Goal: Task Accomplishment & Management: Complete application form

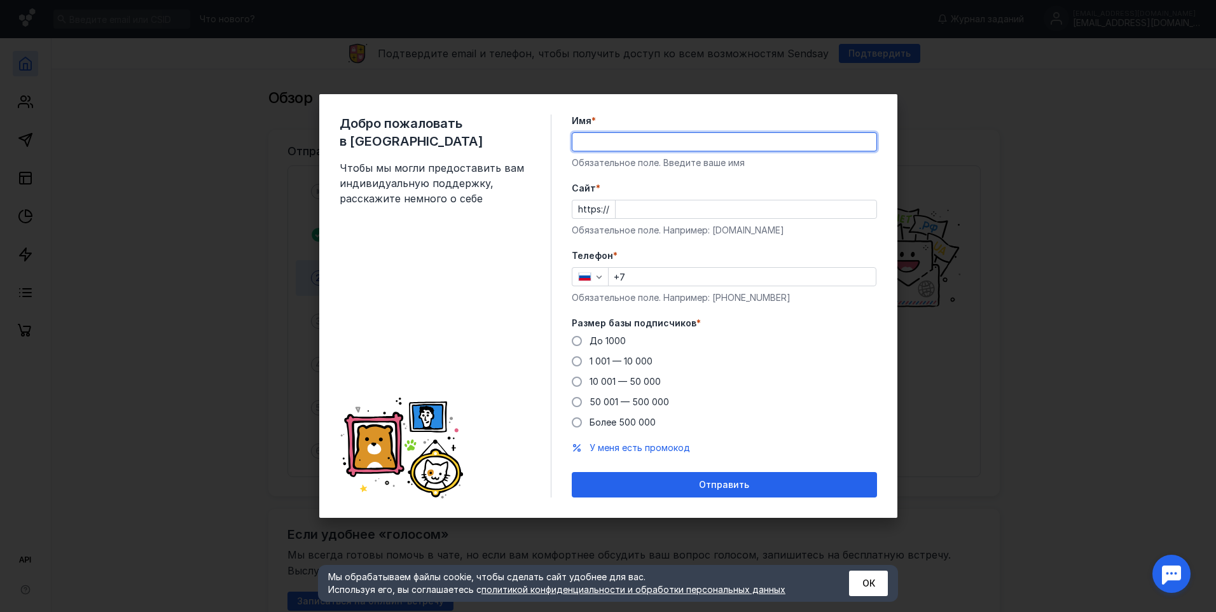
type input "[PERSON_NAME]"
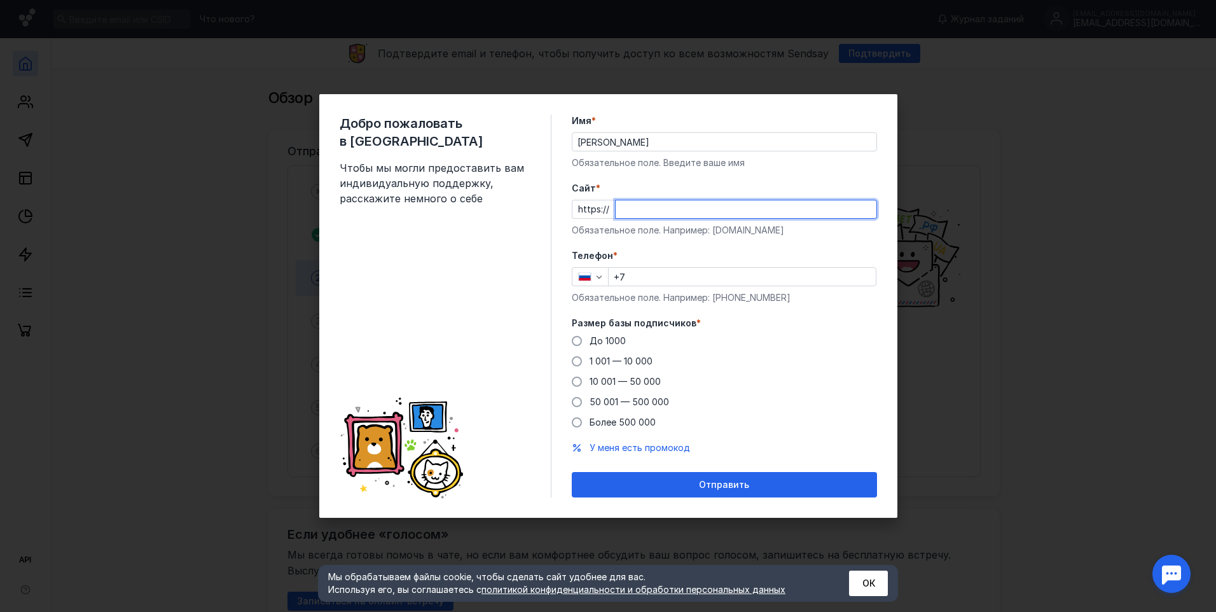
click at [642, 210] on input "Cайт *" at bounding box center [746, 209] width 261 height 18
type input "в"
type input "[DOMAIN_NAME]"
click at [648, 274] on input "+7" at bounding box center [742, 277] width 267 height 18
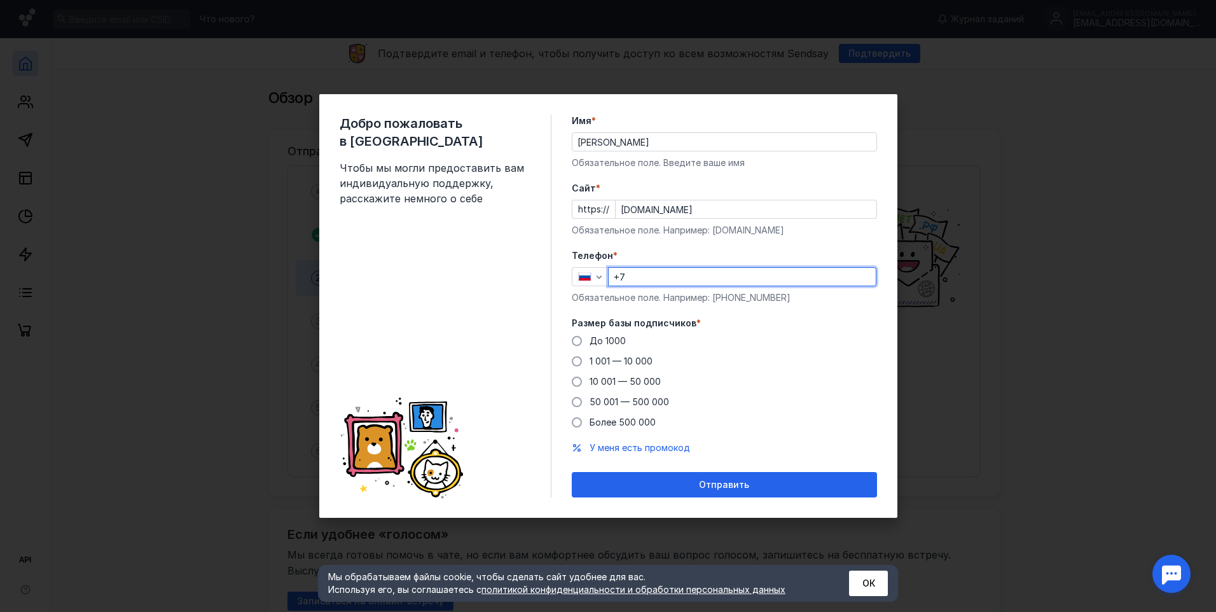
type input "[PHONE_NUMBER]"
click at [578, 341] on span at bounding box center [577, 341] width 10 height 10
click at [0, 0] on input "До 1000" at bounding box center [0, 0] width 0 height 0
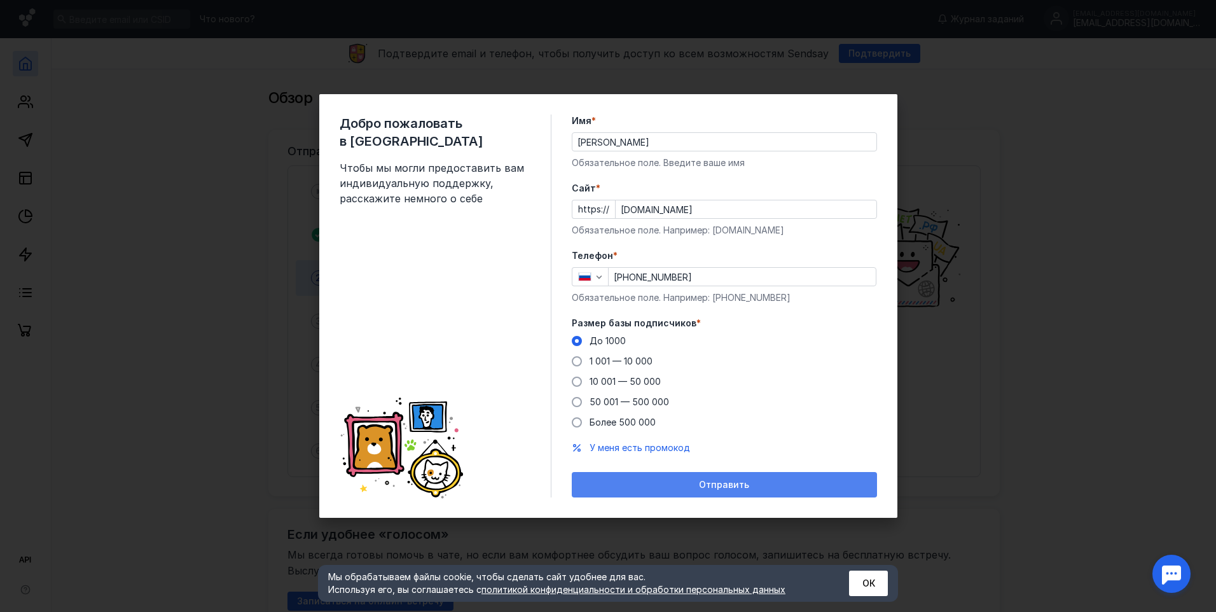
click at [725, 482] on span "Отправить" at bounding box center [724, 485] width 50 height 11
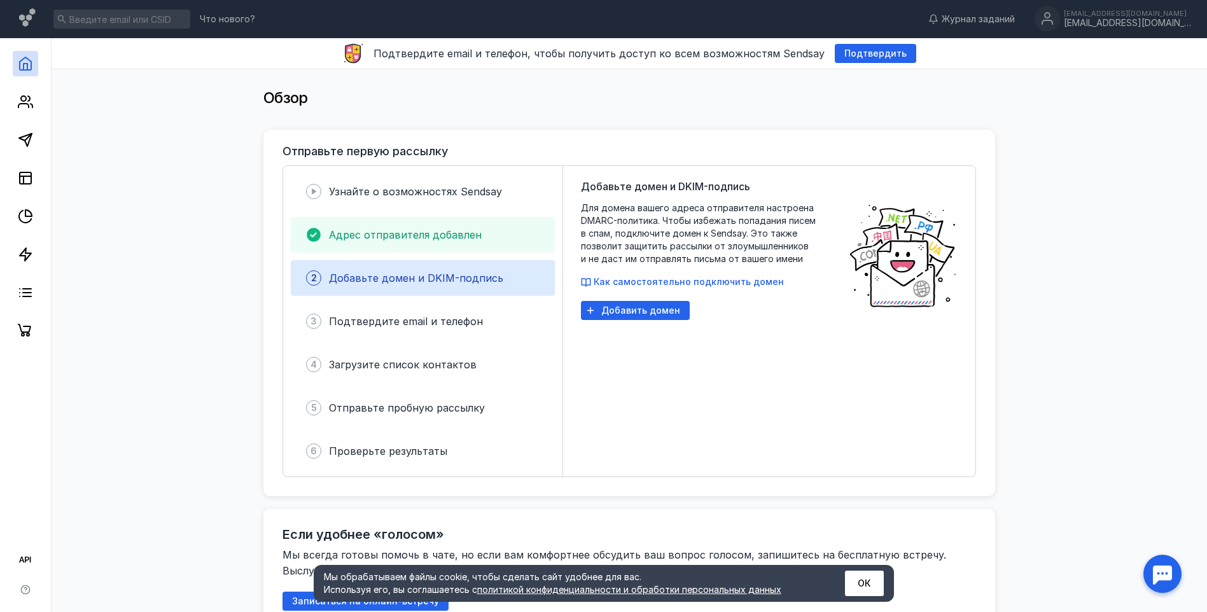
click at [435, 232] on span "Адрес отправителя добавлен" at bounding box center [405, 234] width 153 height 13
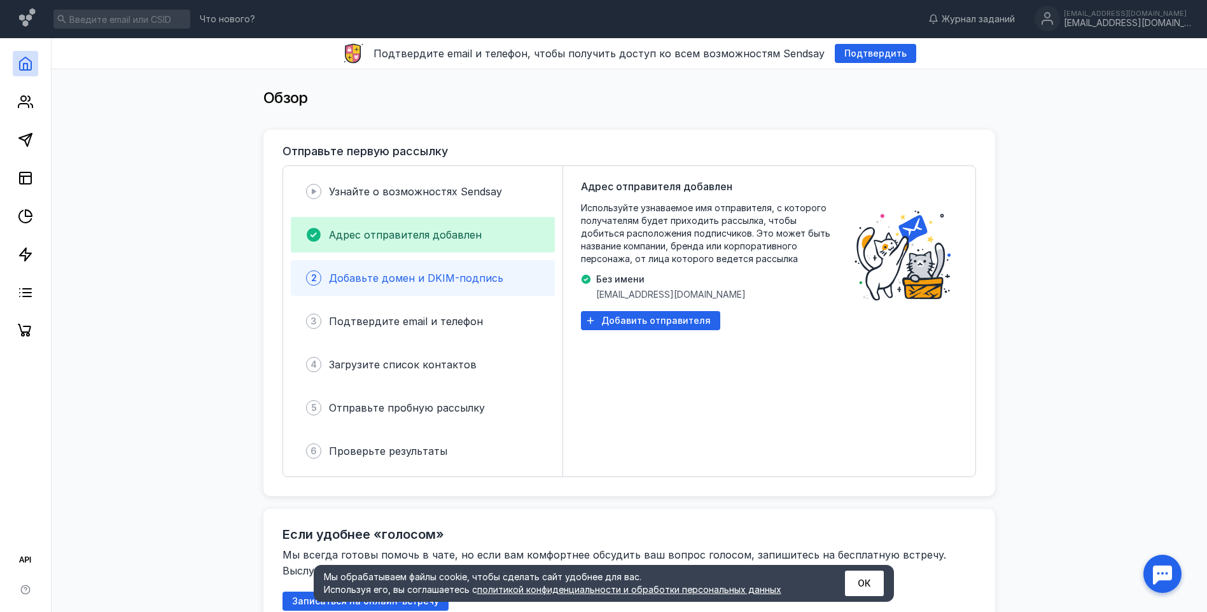
click at [434, 279] on span "Добавьте домен и DKIM-подпись" at bounding box center [416, 278] width 174 height 13
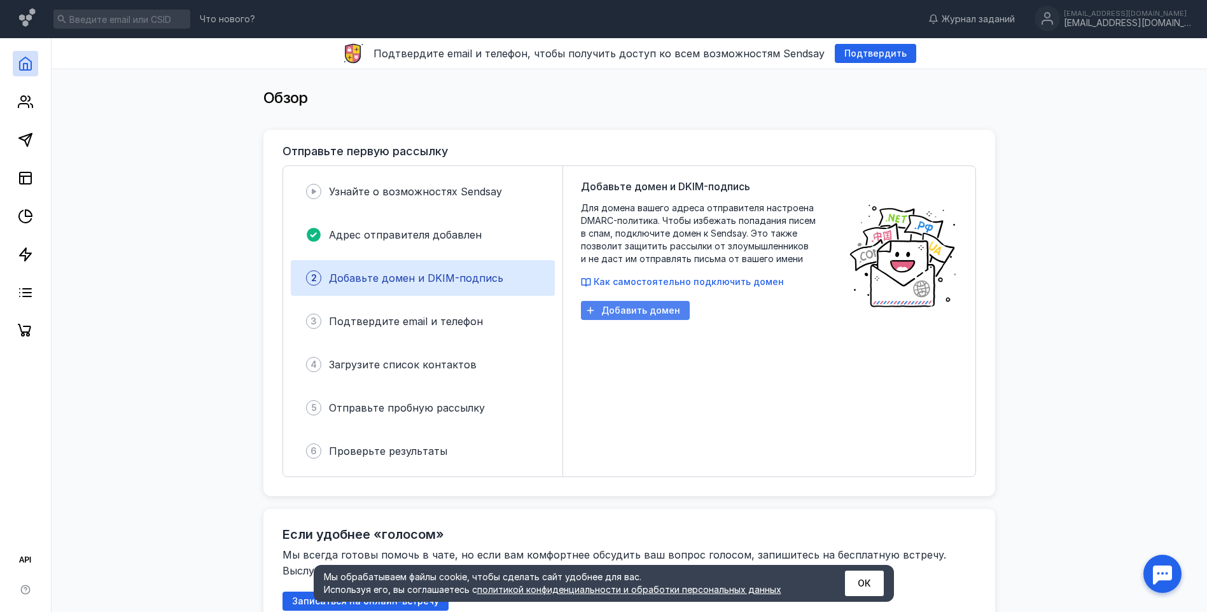
drag, startPoint x: 653, startPoint y: 308, endPoint x: 650, endPoint y: 317, distance: 10.1
click at [652, 310] on span "Добавить домен" at bounding box center [640, 310] width 79 height 11
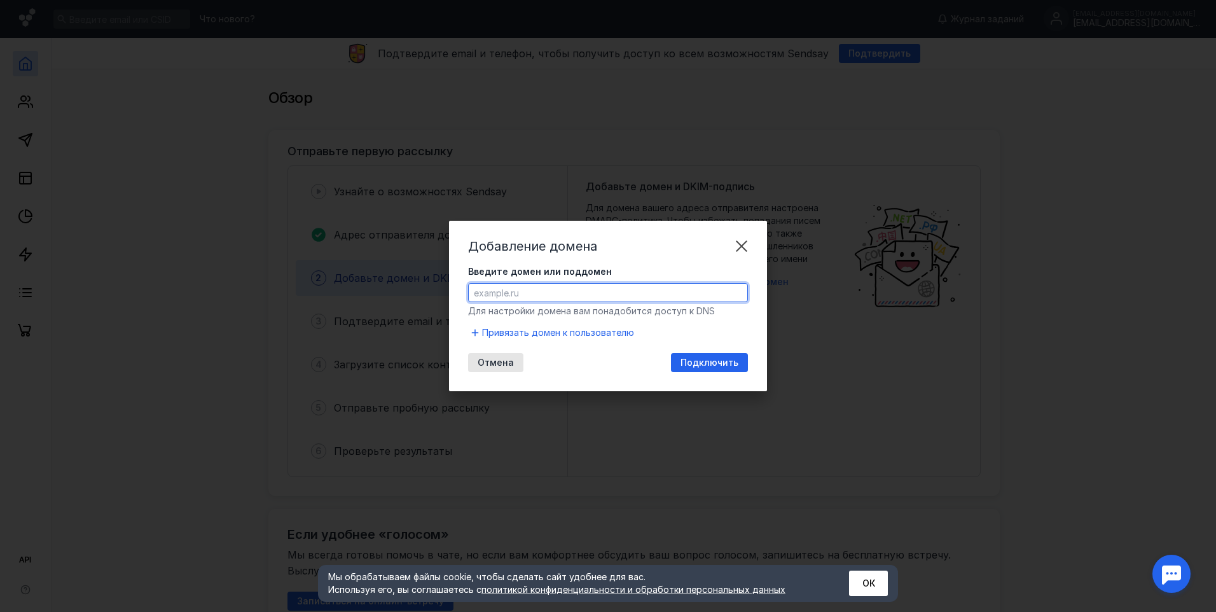
click at [564, 298] on input "Введите домен или поддомен" at bounding box center [608, 293] width 279 height 18
type input "[DOMAIN_NAME]"
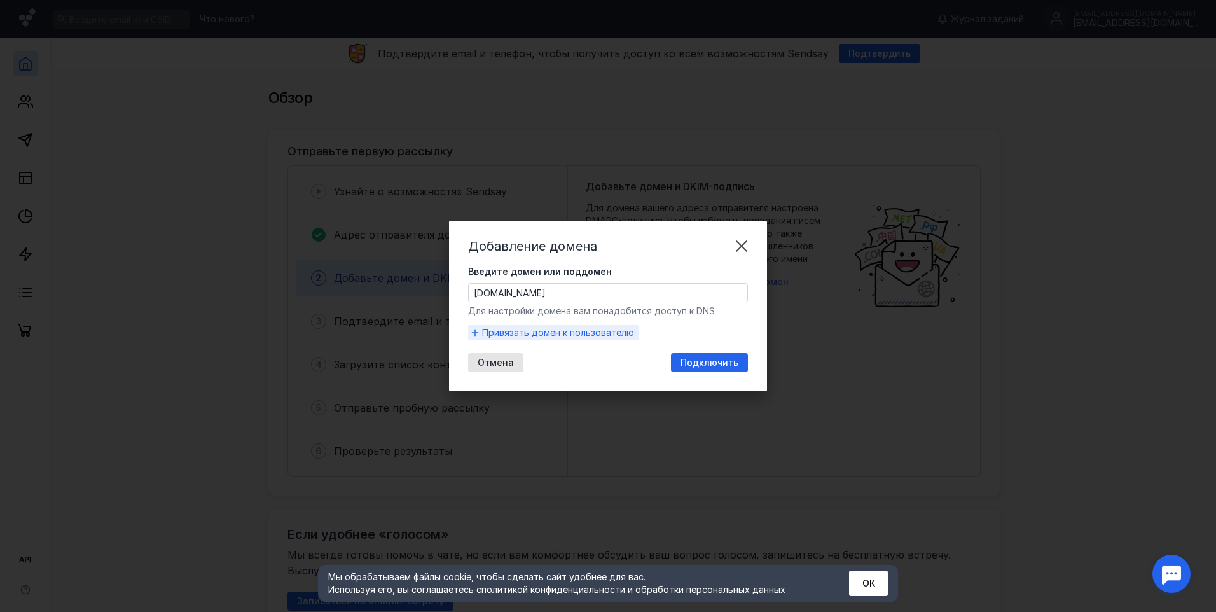
click at [621, 336] on span "Привязать домен к пользователю" at bounding box center [558, 332] width 152 height 13
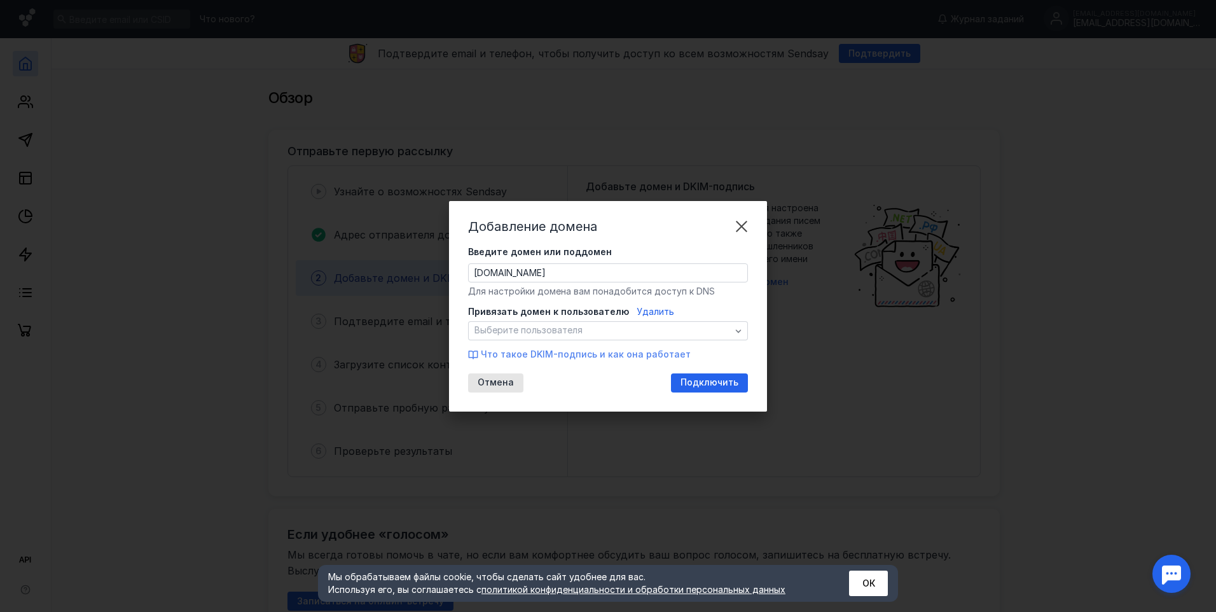
click at [518, 356] on span "Что такое DKIM-подпись и как она работает" at bounding box center [586, 354] width 210 height 11
